Goal: Task Accomplishment & Management: Use online tool/utility

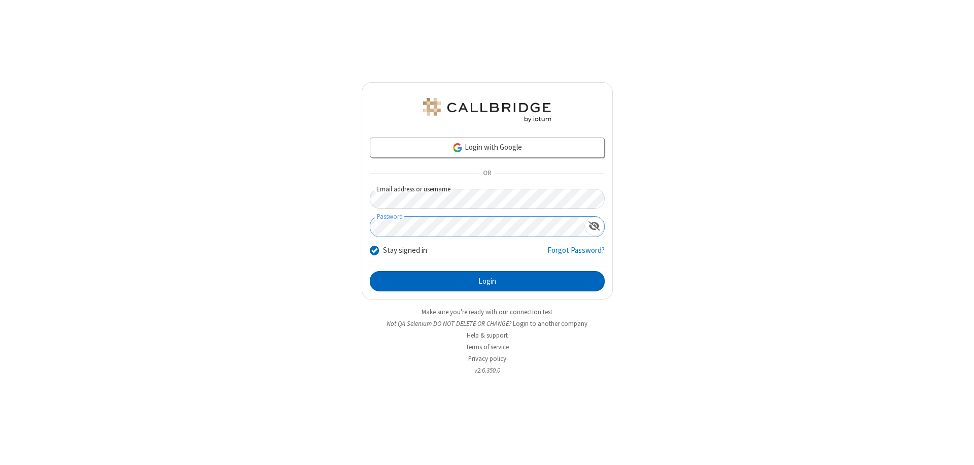
click at [487, 281] on button "Login" at bounding box center [487, 281] width 235 height 20
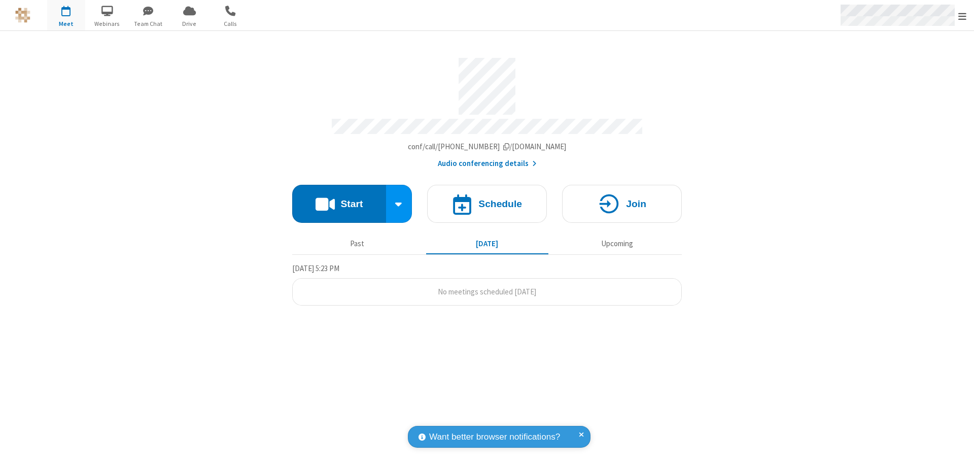
click at [963, 16] on span "Open menu" at bounding box center [962, 16] width 8 height 10
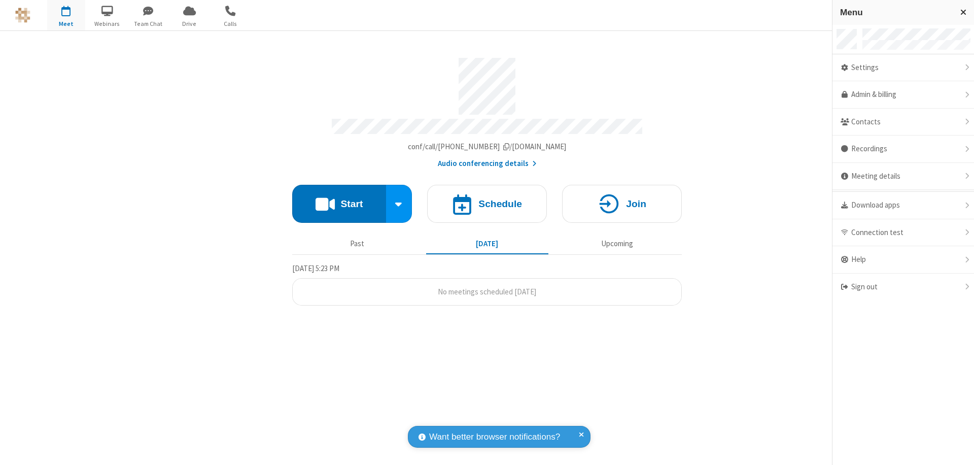
click at [66, 15] on span "button" at bounding box center [66, 10] width 38 height 17
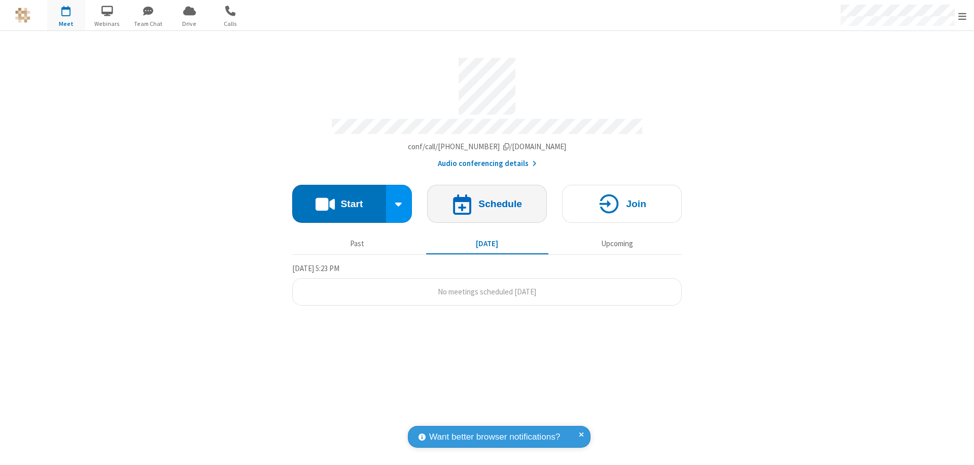
click at [487, 199] on h4 "Schedule" at bounding box center [500, 204] width 44 height 10
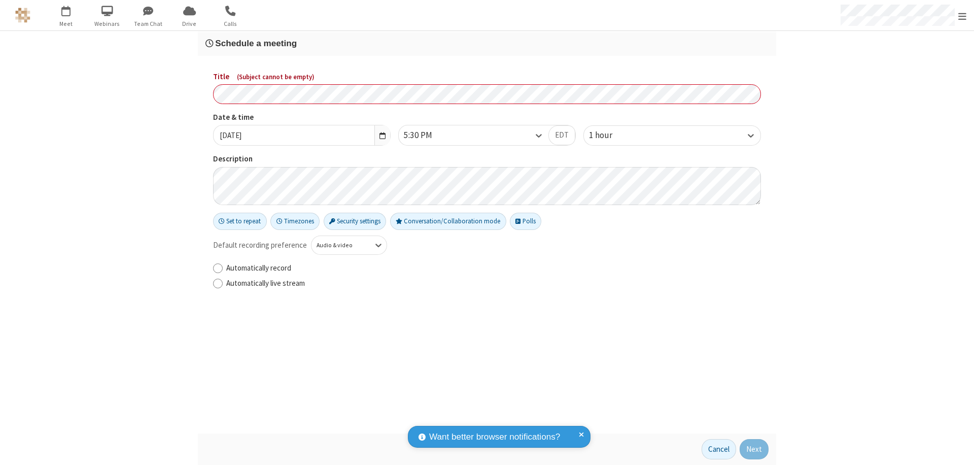
click at [487, 43] on h3 "Schedule a meeting" at bounding box center [486, 44] width 563 height 10
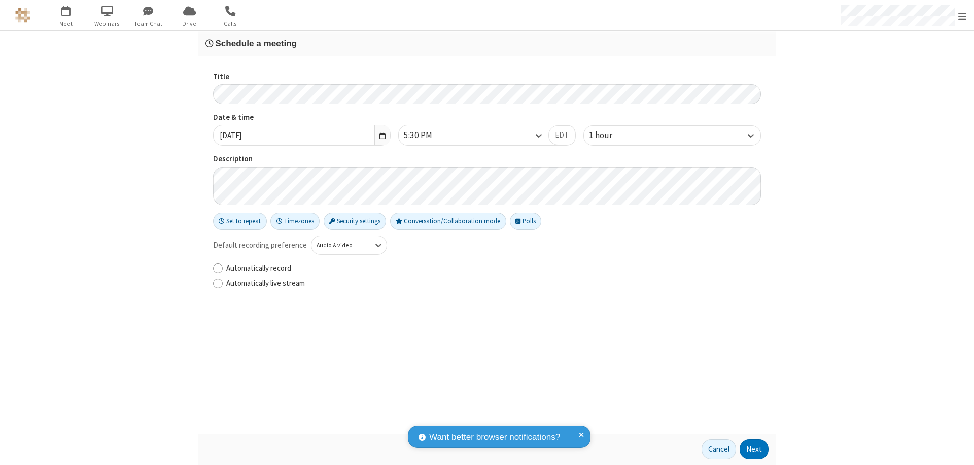
click at [754, 449] on button "Next" at bounding box center [754, 449] width 29 height 20
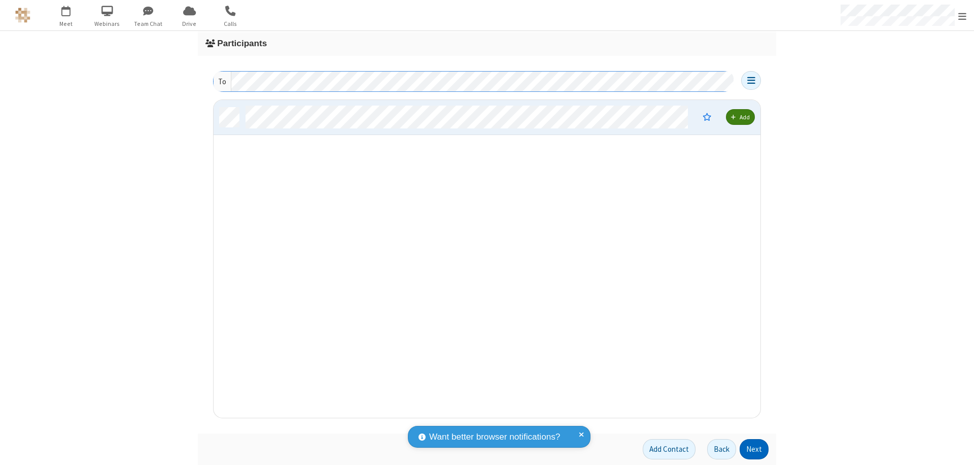
click at [754, 449] on button "Next" at bounding box center [754, 449] width 29 height 20
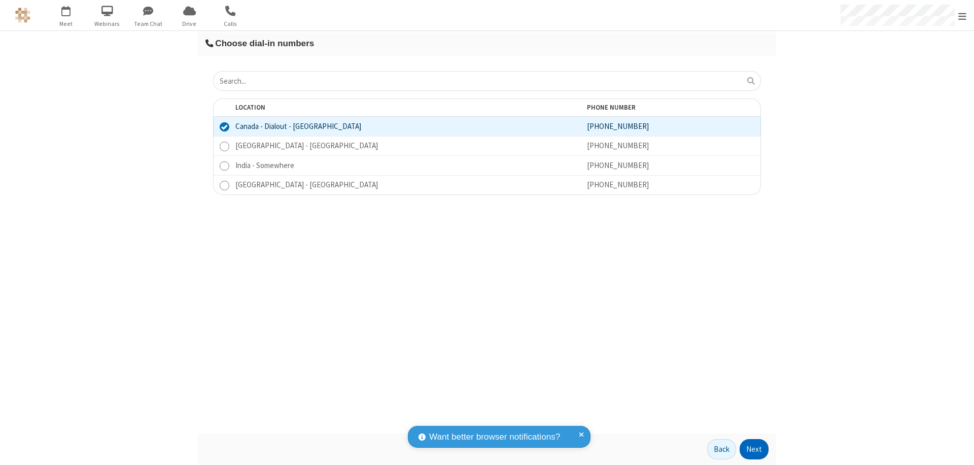
click at [754, 449] on button "Next" at bounding box center [754, 449] width 29 height 20
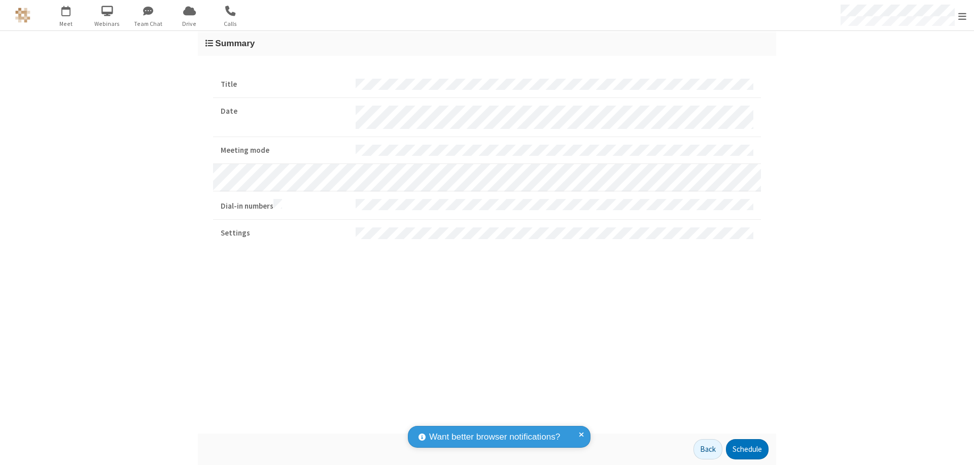
click at [747, 449] on button "Schedule" at bounding box center [747, 449] width 43 height 20
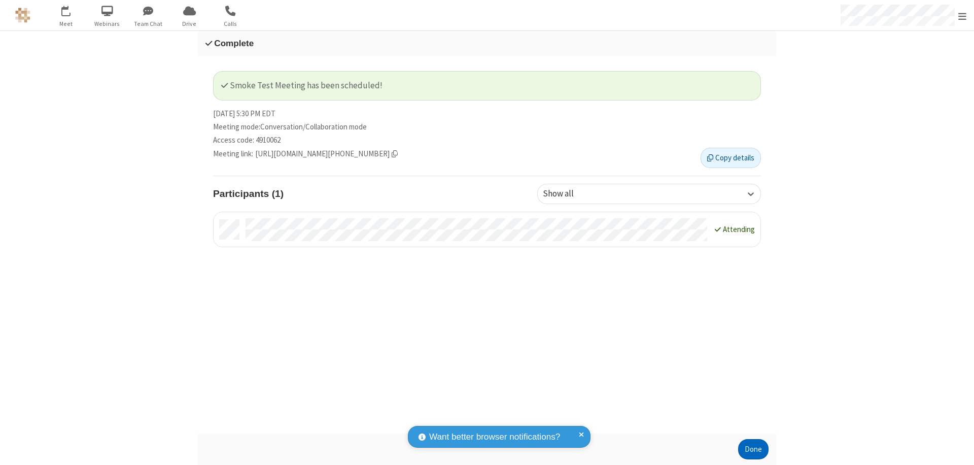
click at [753, 449] on button "Done" at bounding box center [753, 449] width 30 height 20
